Goal: Information Seeking & Learning: Learn about a topic

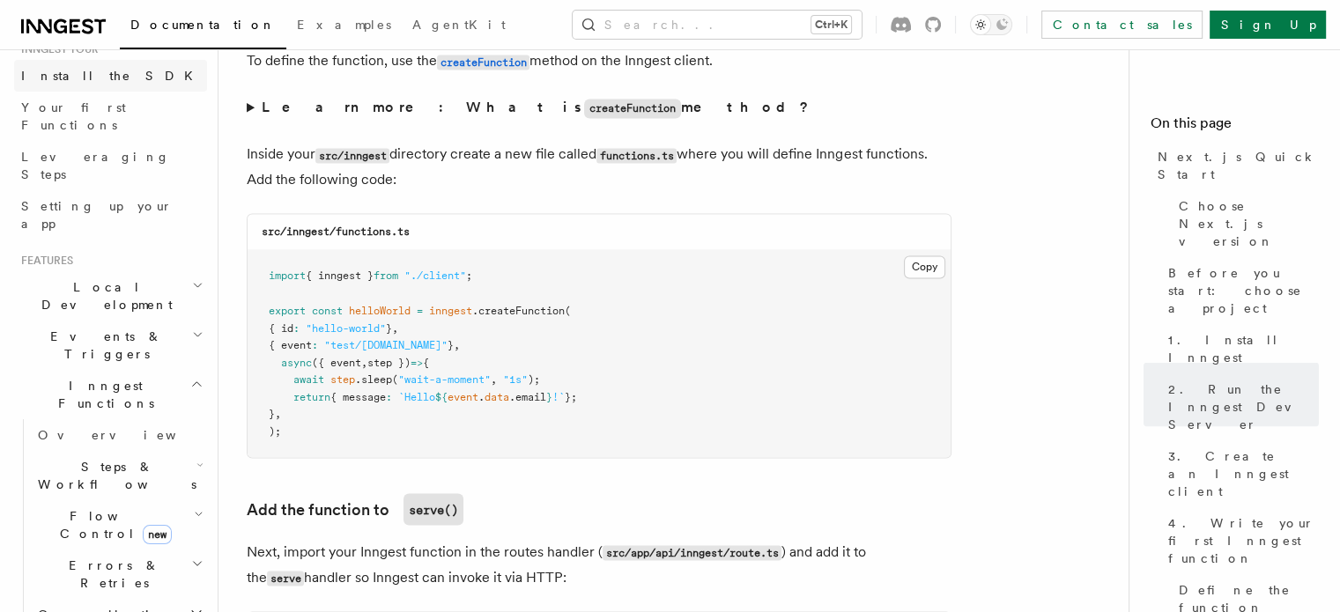
scroll to position [197, 0]
click at [140, 268] on h2 "Local Development" at bounding box center [110, 292] width 193 height 49
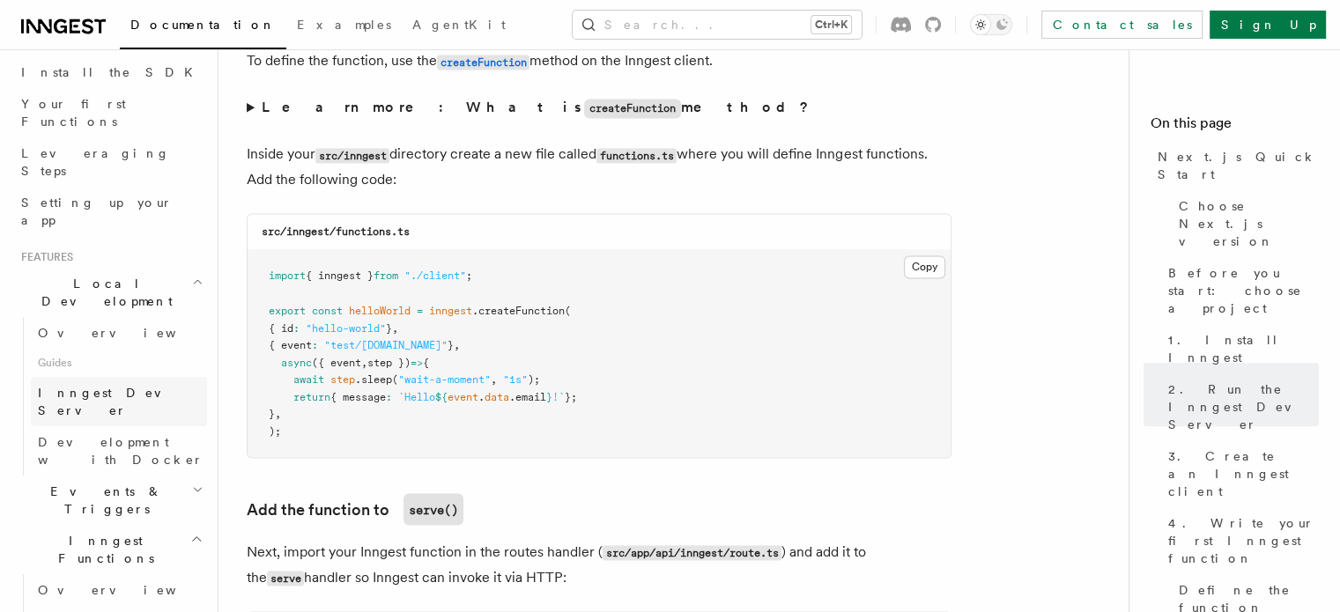
click at [88, 386] on span "Inngest Dev Server" at bounding box center [113, 402] width 151 height 32
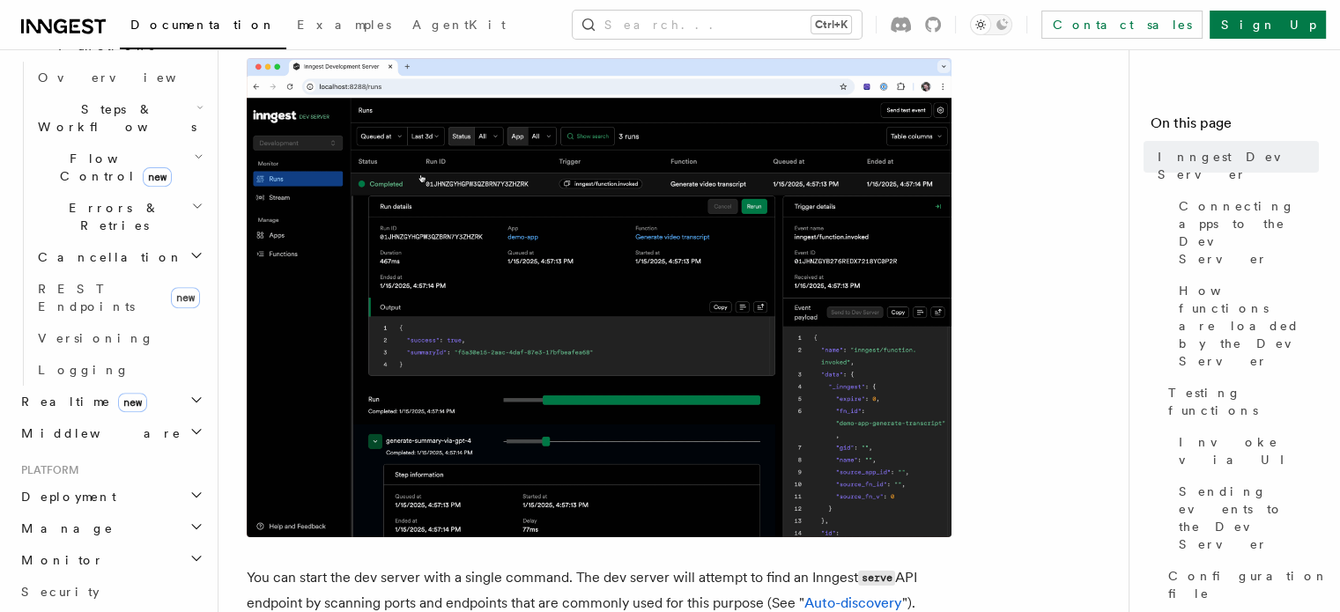
scroll to position [711, 0]
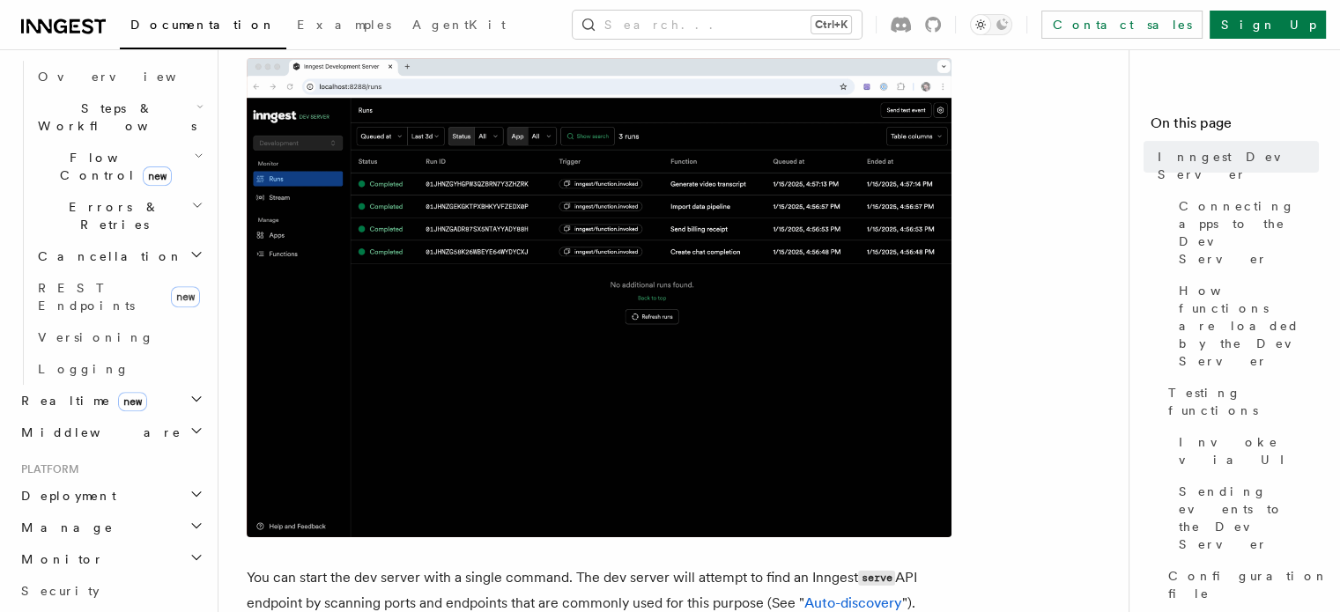
click at [118, 392] on span "new" at bounding box center [132, 401] width 29 height 19
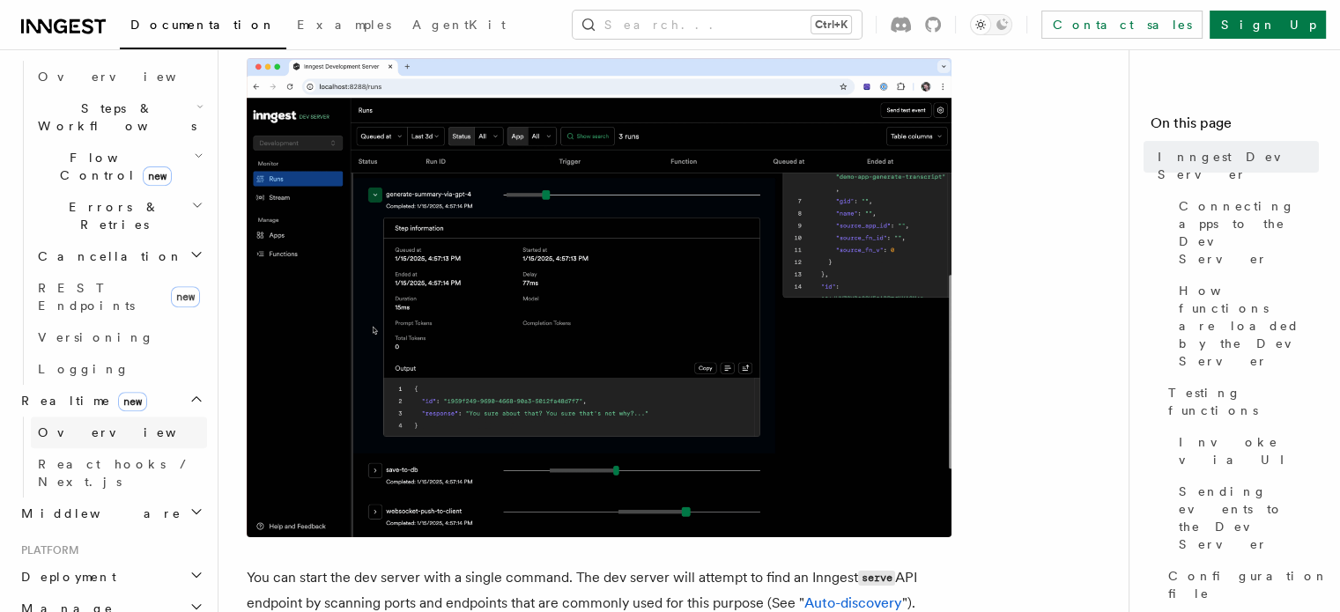
click at [88, 425] on span "Overview" at bounding box center [128, 432] width 181 height 14
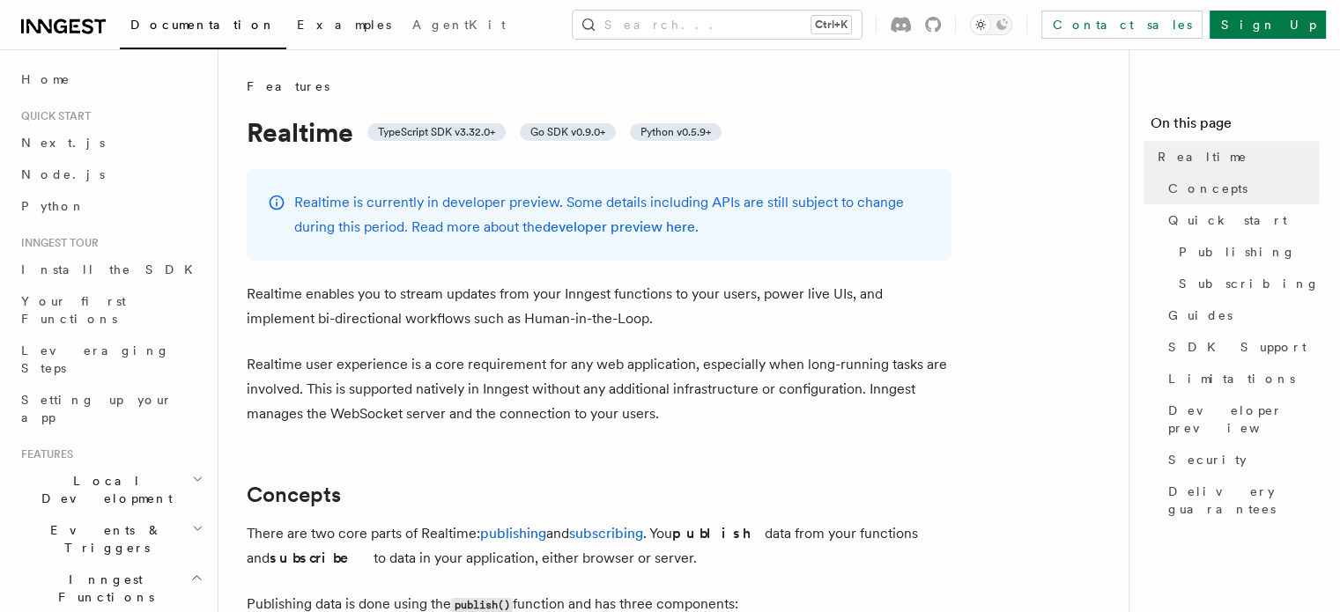
click at [297, 23] on span "Examples" at bounding box center [344, 25] width 94 height 14
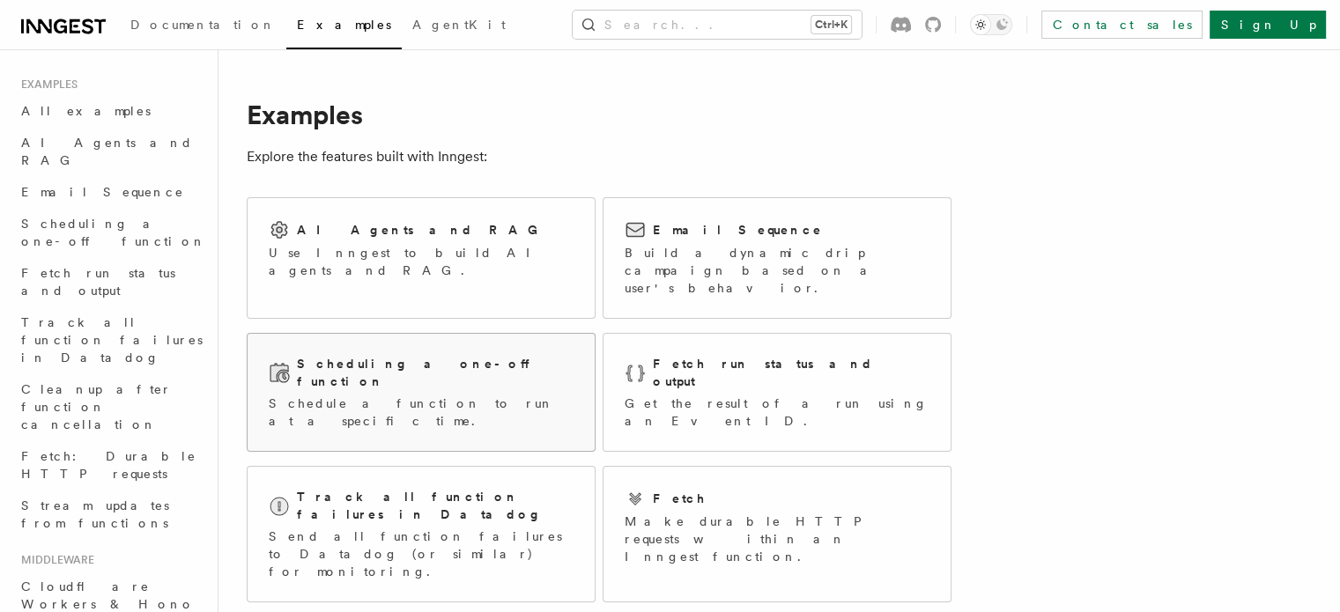
click at [440, 355] on h2 "Scheduling a one-off function" at bounding box center [435, 372] width 277 height 35
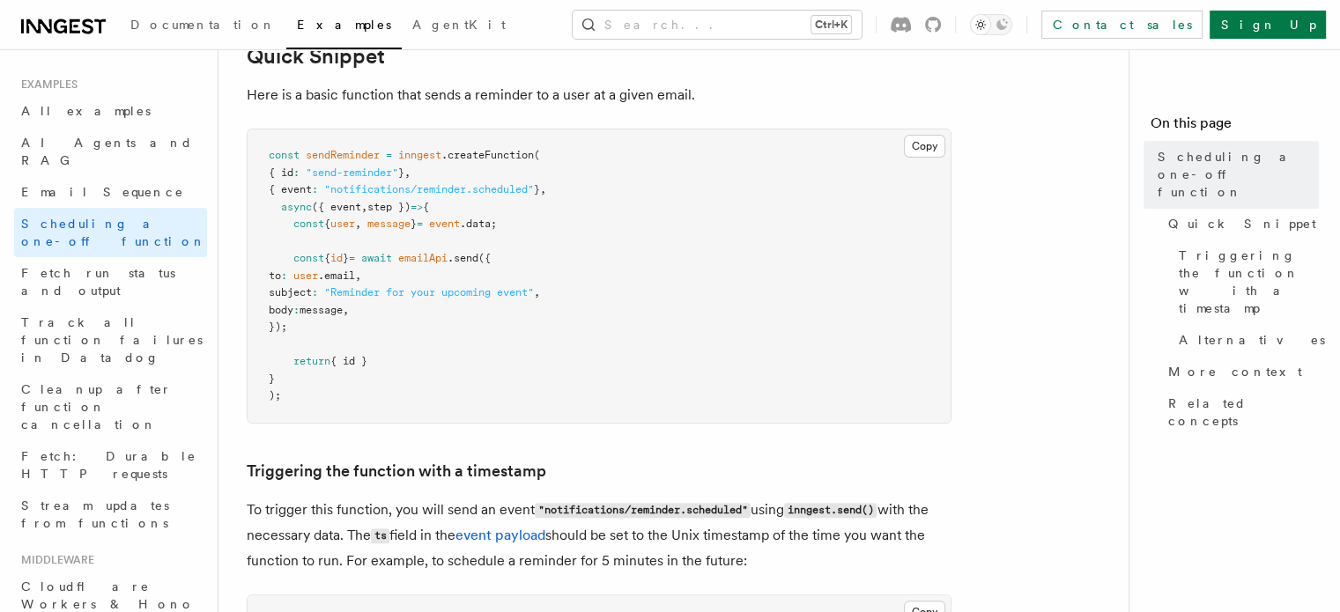
scroll to position [349, 0]
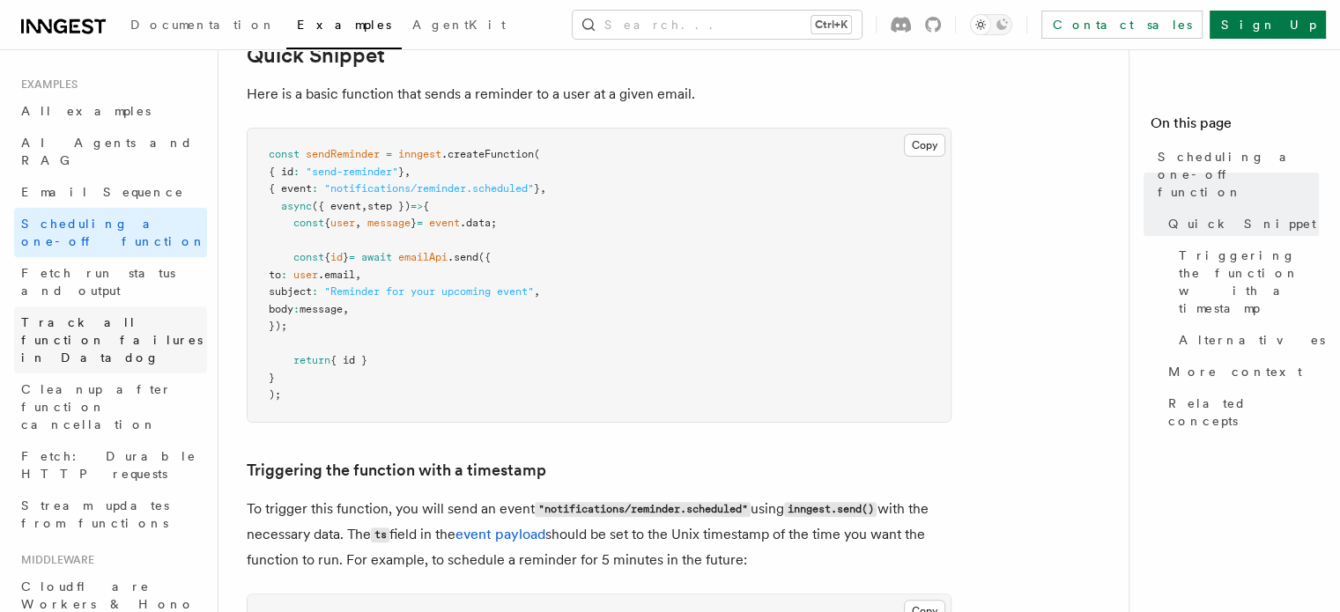
click at [84, 315] on span "Track all function failures in Datadog" at bounding box center [111, 339] width 181 height 49
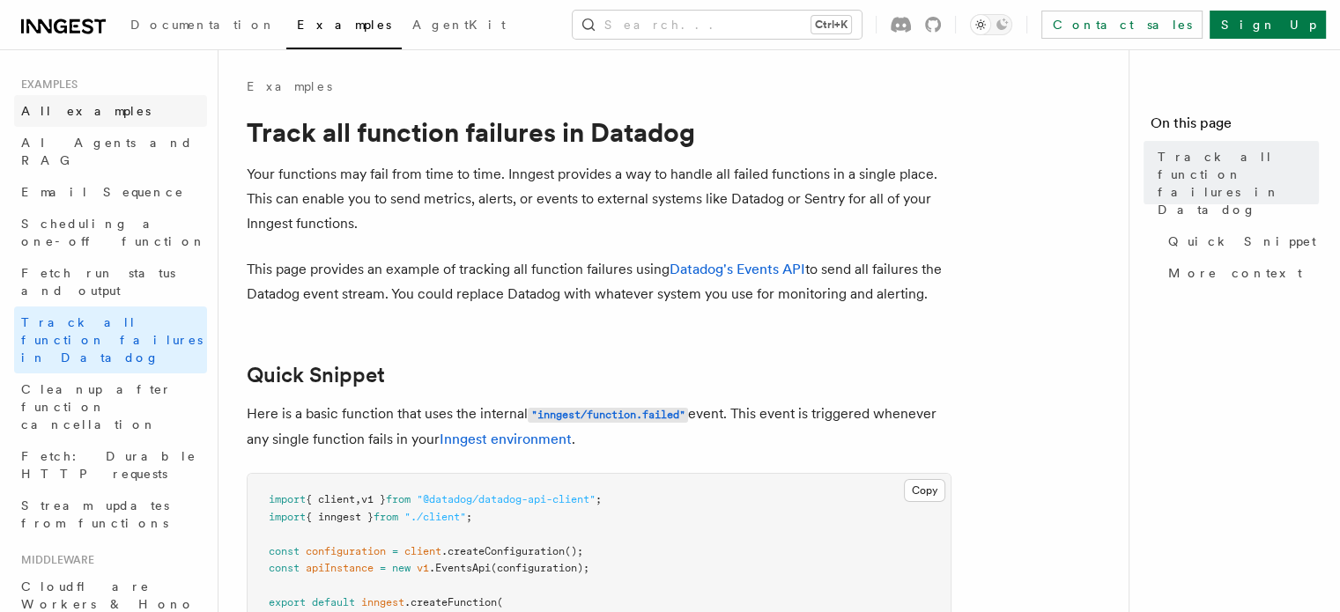
click at [70, 110] on span "All examples" at bounding box center [85, 111] width 129 height 14
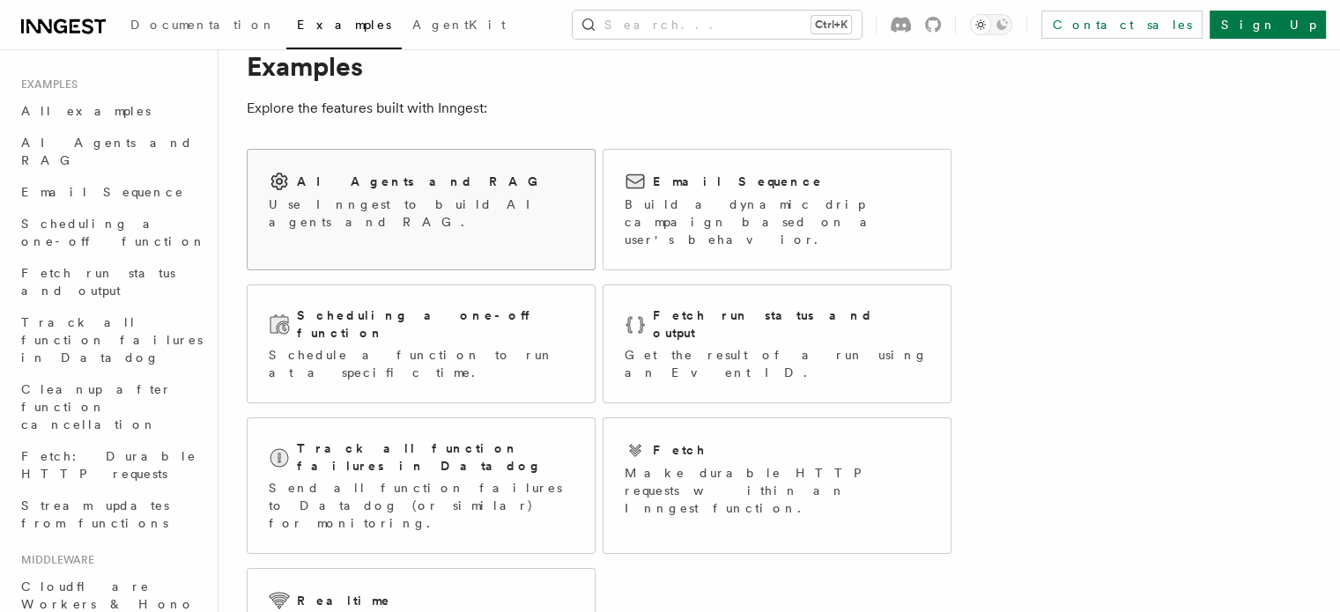
scroll to position [49, 0]
click at [780, 439] on div "Fetch Make durable HTTP requests within an Inngest function." at bounding box center [777, 478] width 305 height 78
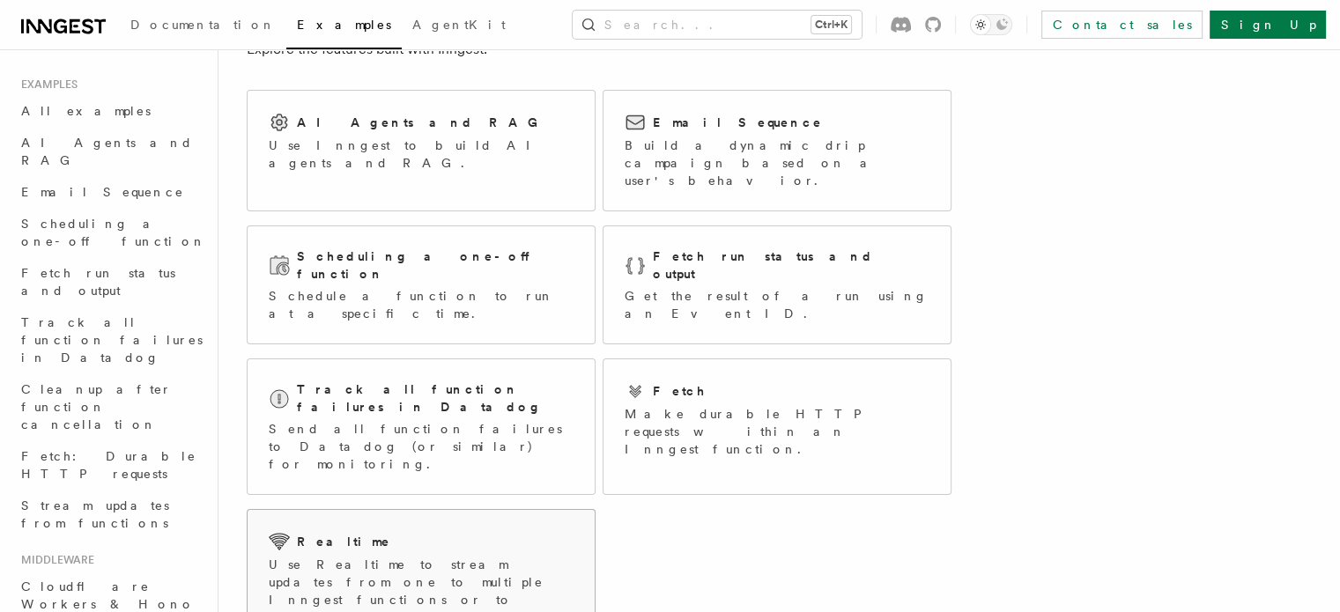
scroll to position [108, 0]
click at [404, 555] on p "Use Realtime to stream updates from one to multiple Inngest functions or to imp…" at bounding box center [421, 599] width 305 height 88
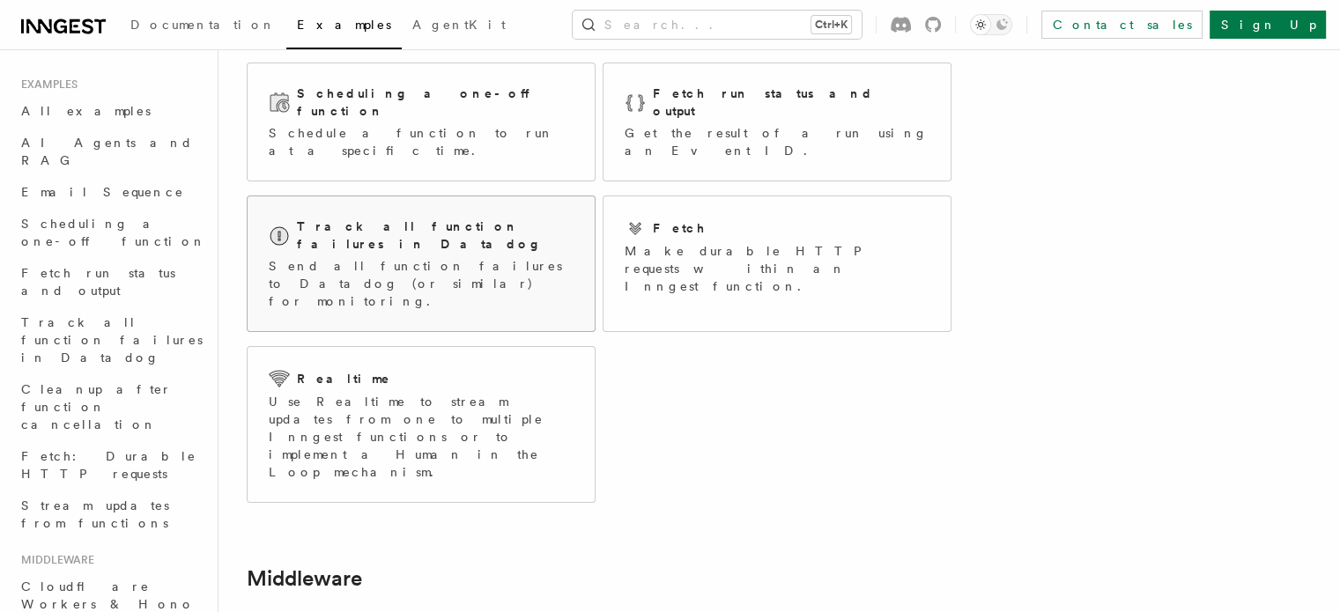
scroll to position [275, 0]
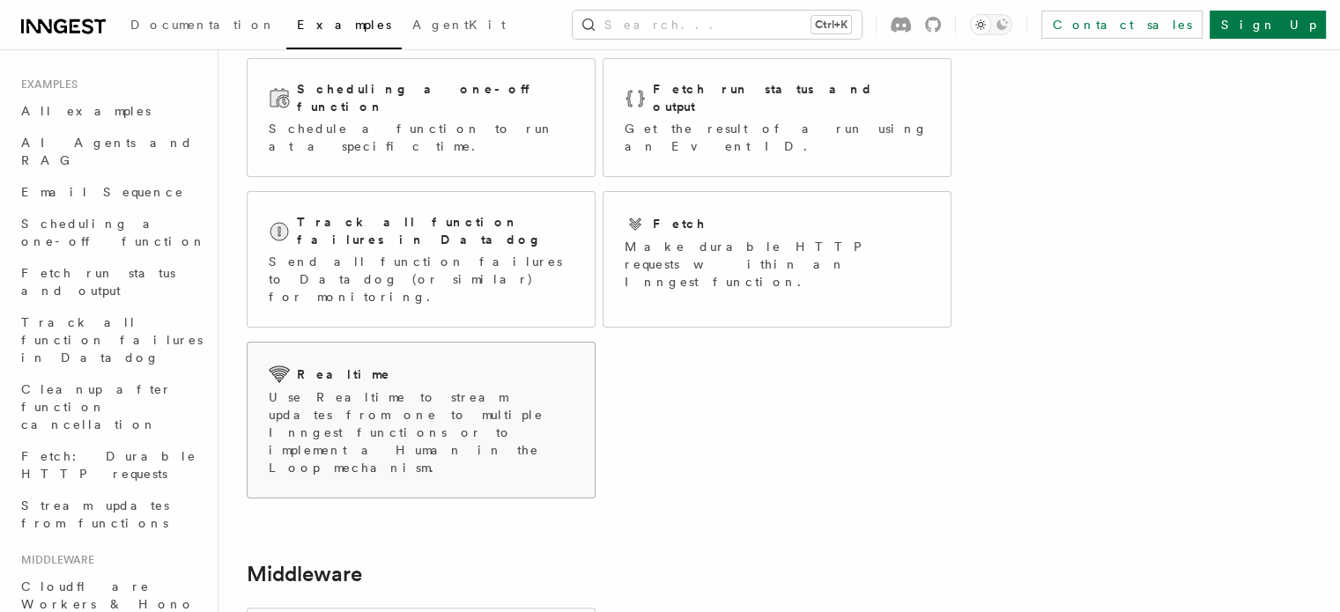
click at [351, 388] on p "Use Realtime to stream updates from one to multiple Inngest functions or to imp…" at bounding box center [421, 432] width 305 height 88
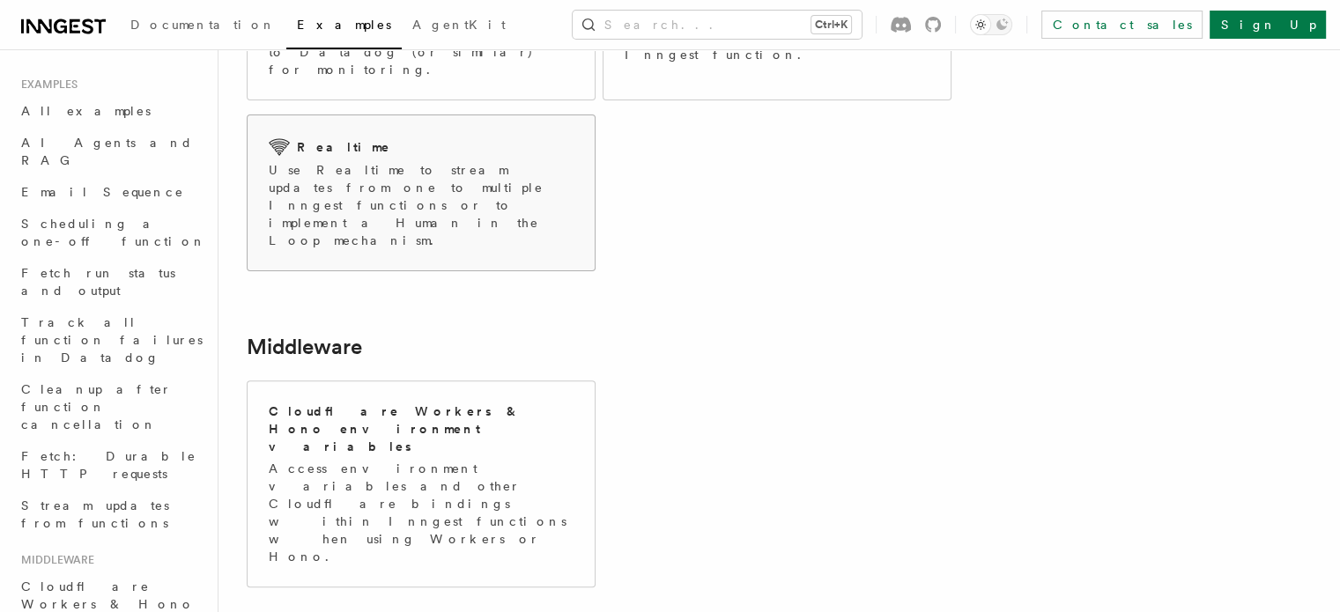
click at [417, 161] on p "Use Realtime to stream updates from one to multiple Inngest functions or to imp…" at bounding box center [421, 205] width 305 height 88
